Goal: Find specific page/section: Find specific page/section

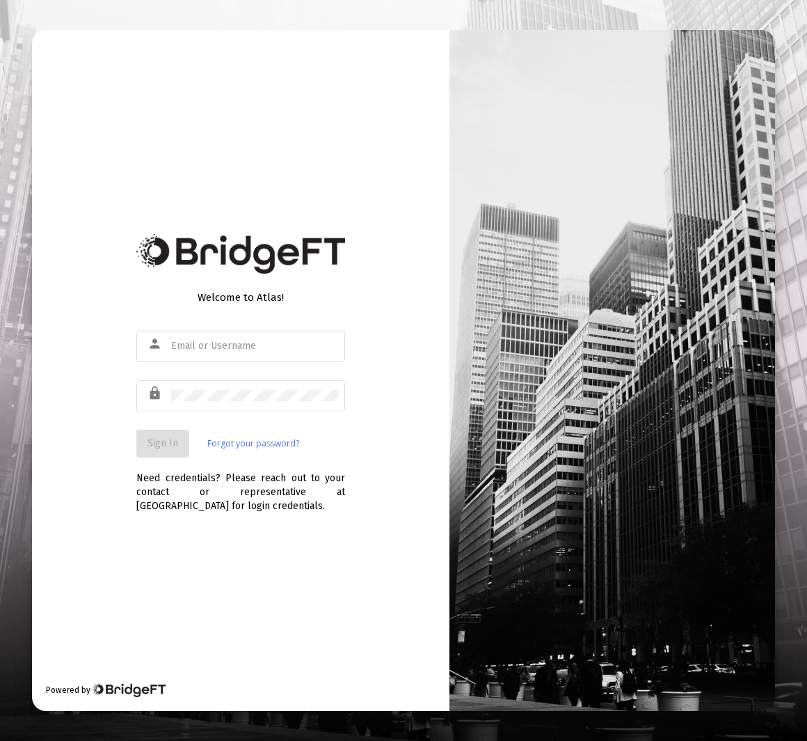
type input "[EMAIL_ADDRESS][DOMAIN_NAME]"
click at [164, 441] on span "Sign In" at bounding box center [163, 443] width 31 height 12
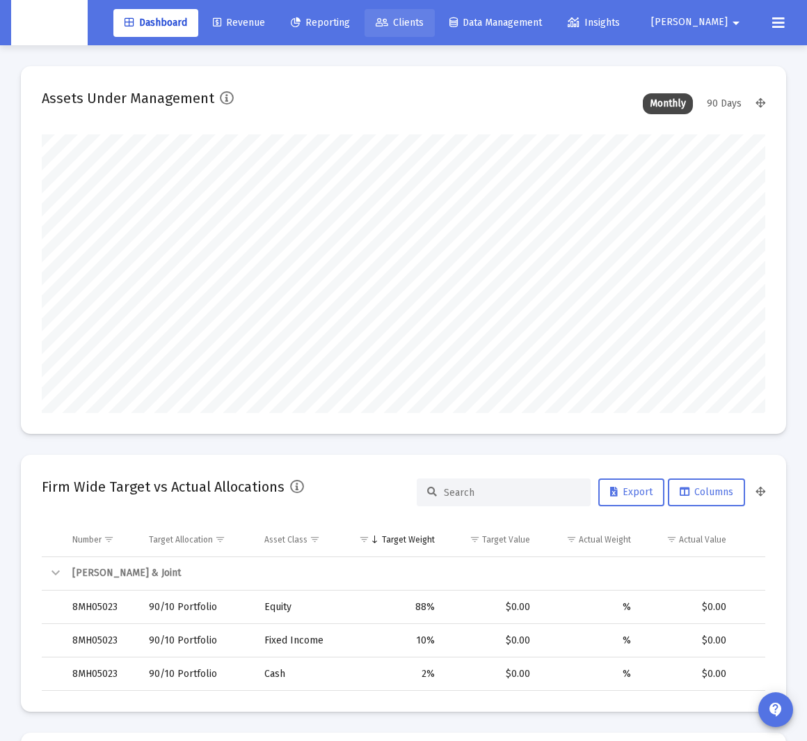
click at [424, 26] on span "Clients" at bounding box center [400, 23] width 48 height 12
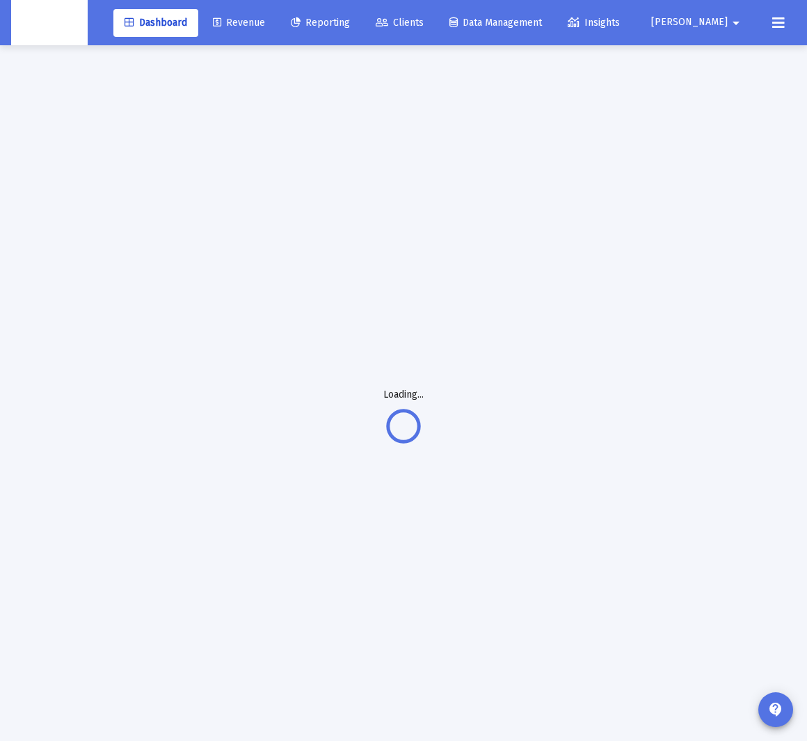
scroll to position [3, 0]
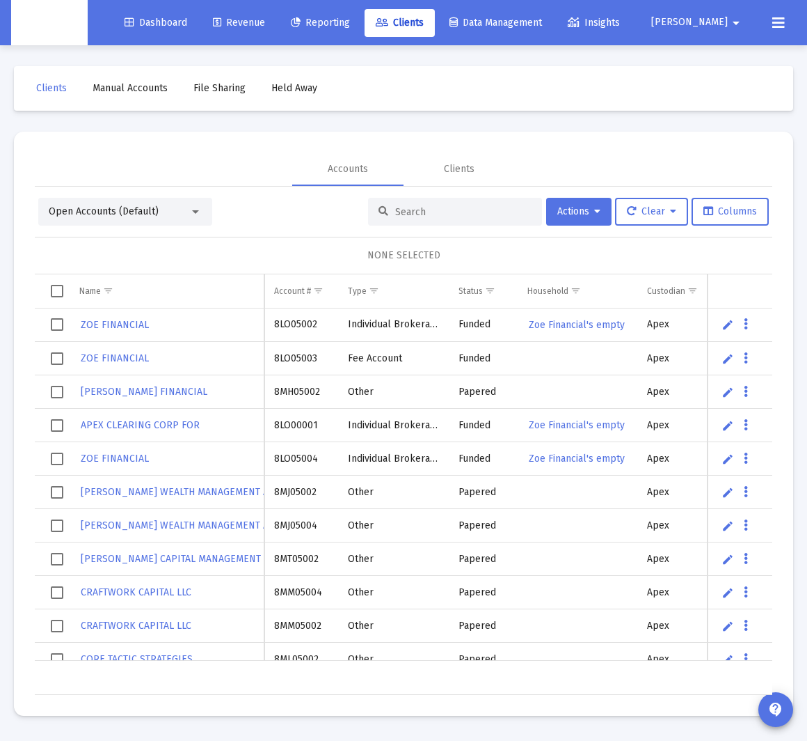
click at [427, 215] on input at bounding box center [463, 212] width 136 height 12
paste input "[PERSON_NAME]"
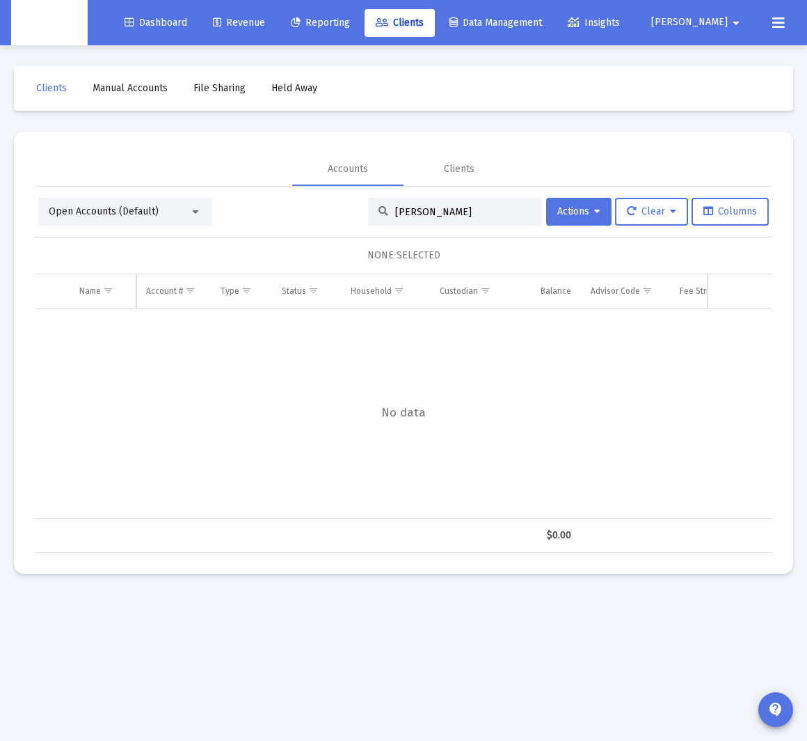
click at [413, 212] on input "[PERSON_NAME]" at bounding box center [463, 212] width 136 height 12
paste input "[PERSON_NAME]"
click at [421, 206] on input "[PERSON_NAME]" at bounding box center [463, 212] width 136 height 12
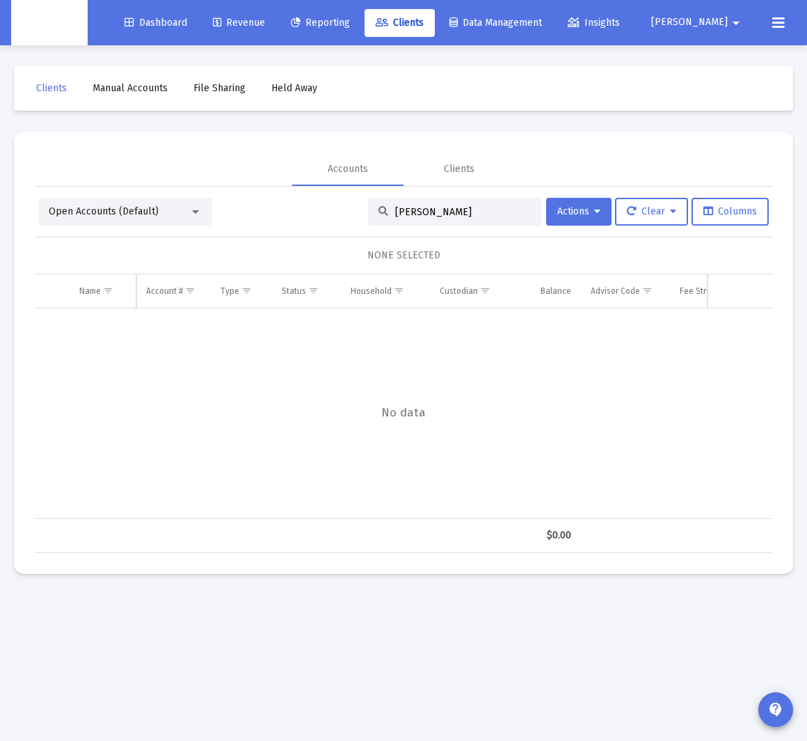
click at [421, 206] on input "[PERSON_NAME]" at bounding box center [463, 212] width 136 height 12
paste input "[PERSON_NAME]"
click at [410, 208] on input "[PERSON_NAME]" at bounding box center [463, 212] width 136 height 12
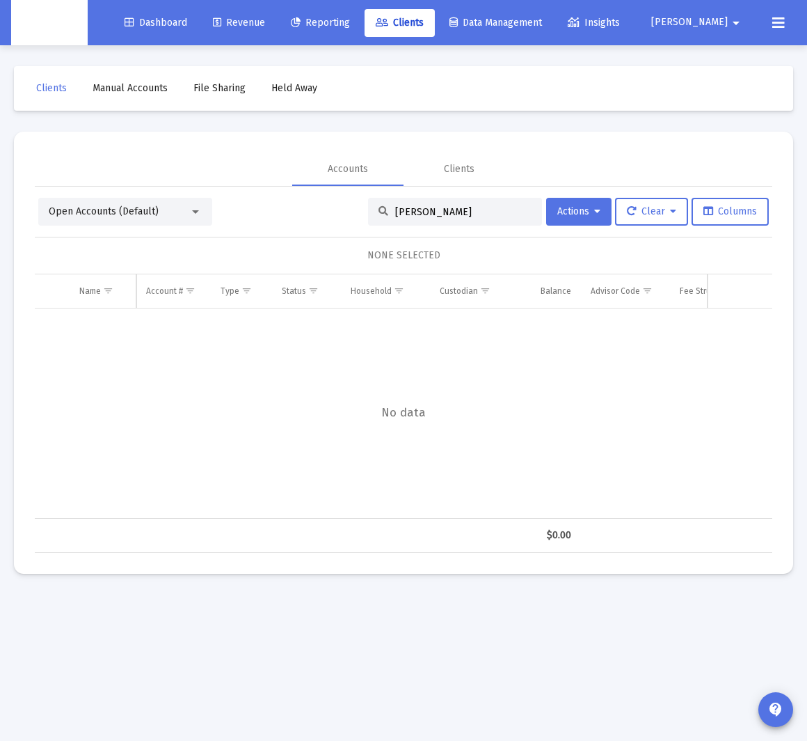
click at [410, 208] on input "[PERSON_NAME]" at bounding box center [463, 212] width 136 height 12
paste input "[PERSON_NAME]"
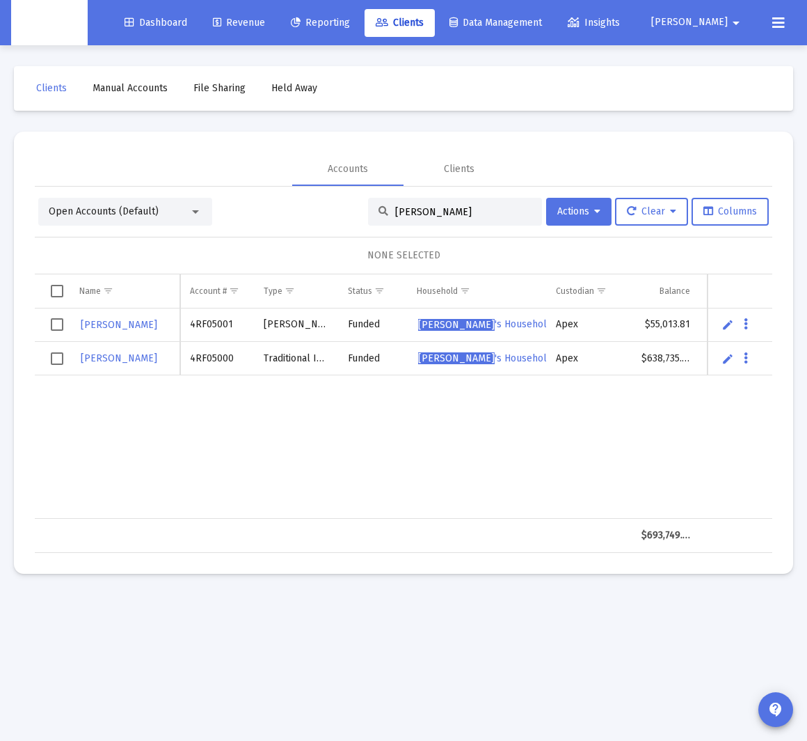
click at [424, 212] on input "[PERSON_NAME]" at bounding box center [463, 212] width 136 height 12
paste input "[PERSON_NAME]"
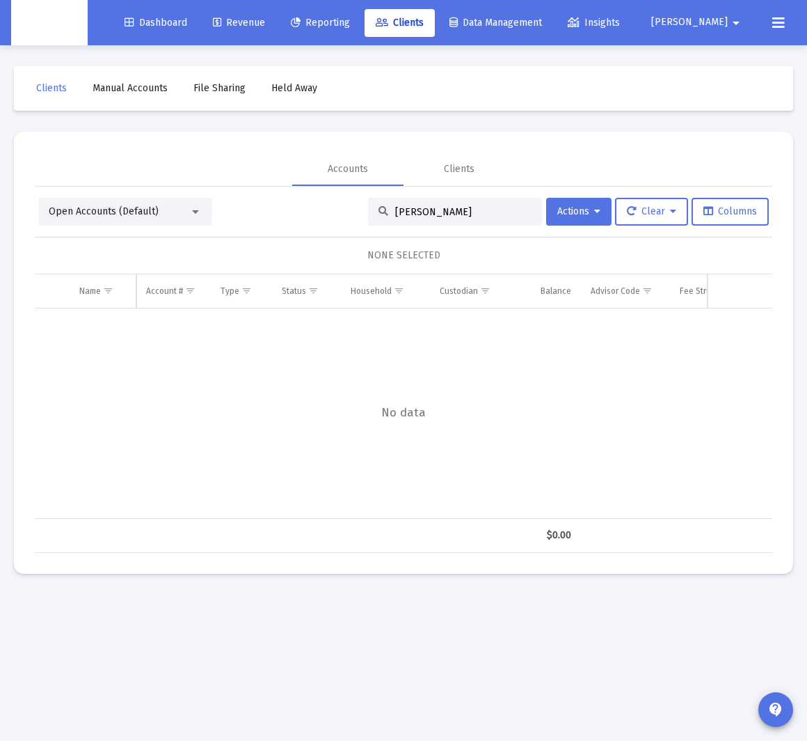
click at [432, 207] on input "[PERSON_NAME]" at bounding box center [463, 212] width 136 height 12
paste input "[PERSON_NAME]"
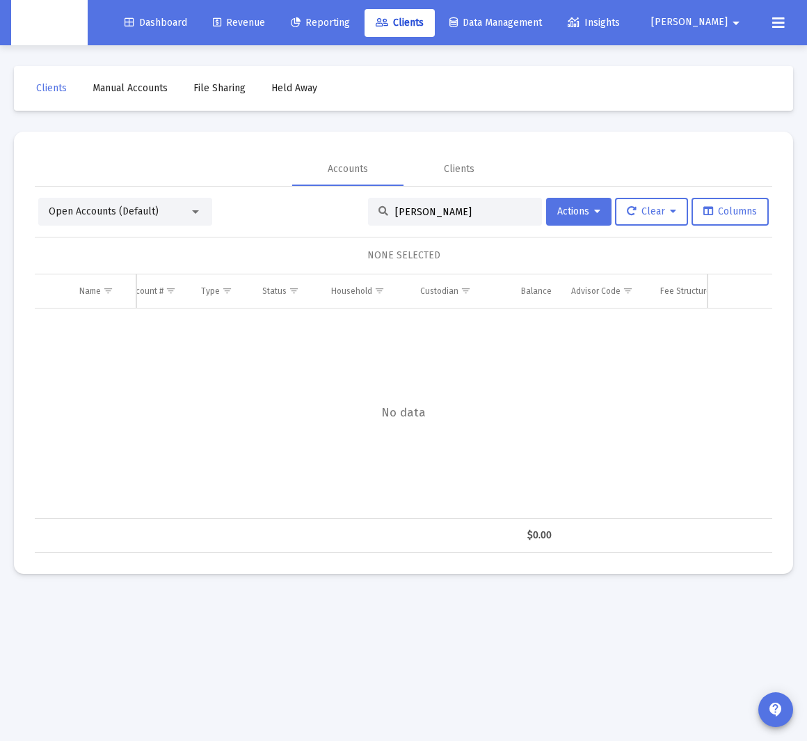
click at [411, 215] on input "[PERSON_NAME]" at bounding box center [463, 212] width 136 height 12
paste input "[PERSON_NAME]"
click at [430, 212] on input "[PERSON_NAME]" at bounding box center [463, 212] width 136 height 12
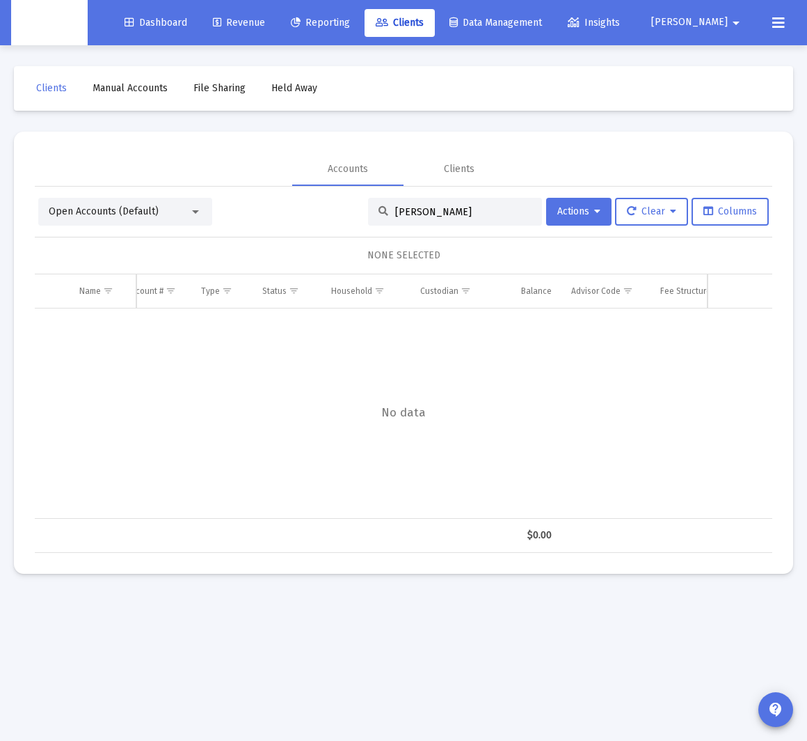
click at [430, 212] on input "[PERSON_NAME]" at bounding box center [463, 212] width 136 height 12
paste input "[PERSON_NAME]"
click at [438, 207] on input "[PERSON_NAME]" at bounding box center [463, 212] width 136 height 12
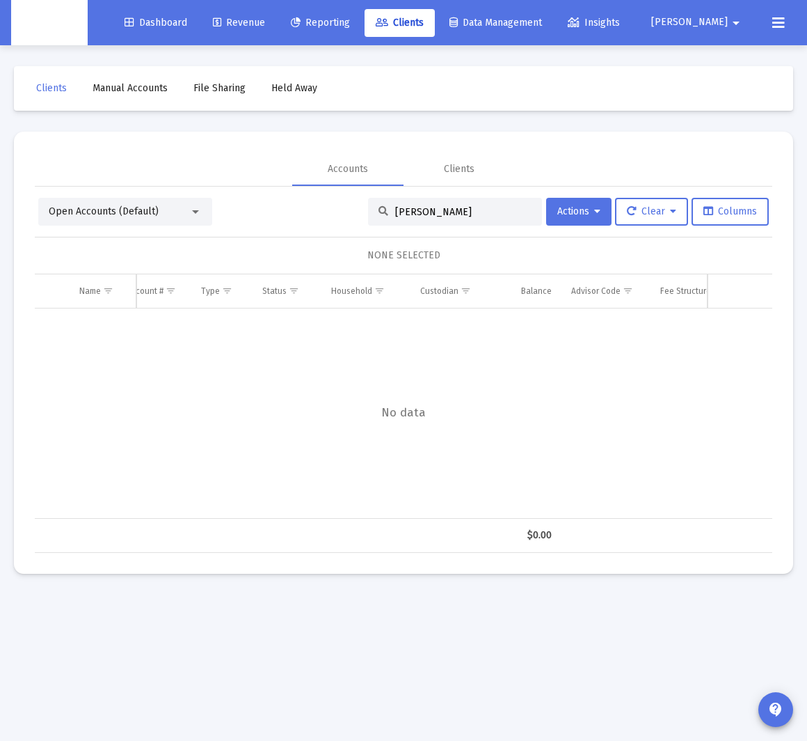
click at [438, 207] on input "[PERSON_NAME]" at bounding box center [463, 212] width 136 height 12
paste input "[PERSON_NAME]"
type input "[PERSON_NAME]"
